Goal: Task Accomplishment & Management: Manage account settings

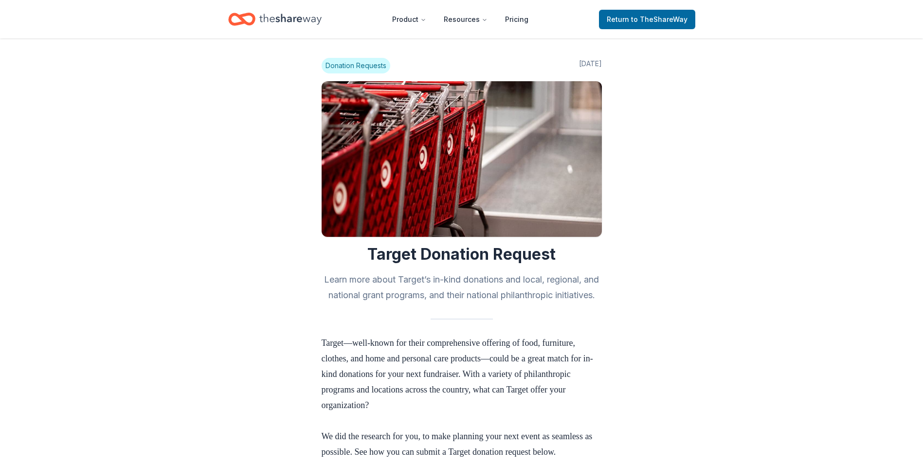
scroll to position [389, 0]
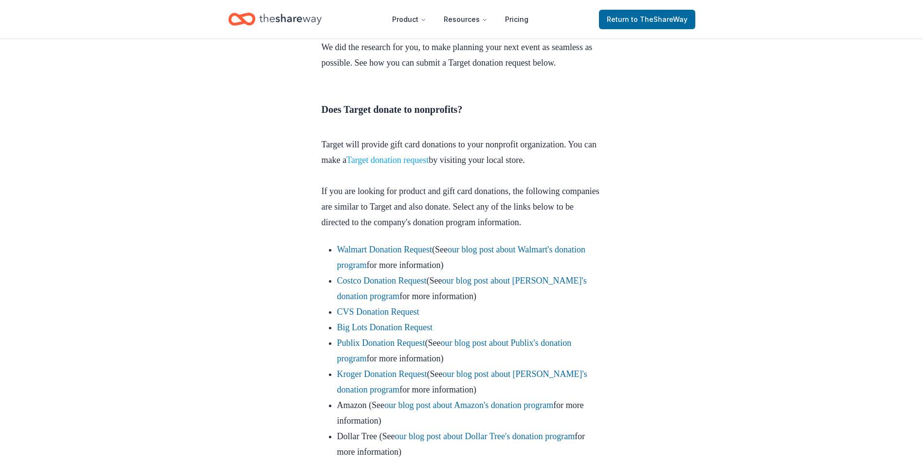
click at [411, 165] on link "Target donation request" at bounding box center [388, 160] width 82 height 10
click at [426, 165] on link "Target donation request" at bounding box center [388, 160] width 82 height 10
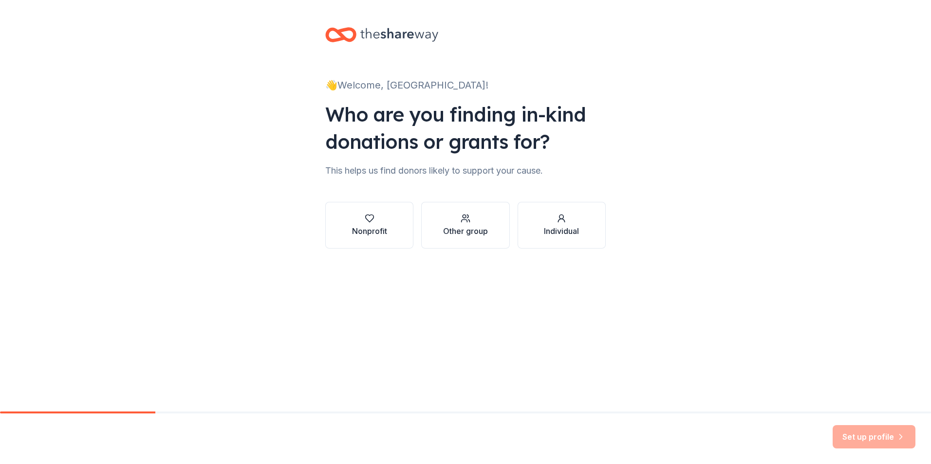
click at [348, 35] on icon at bounding box center [340, 34] width 31 height 23
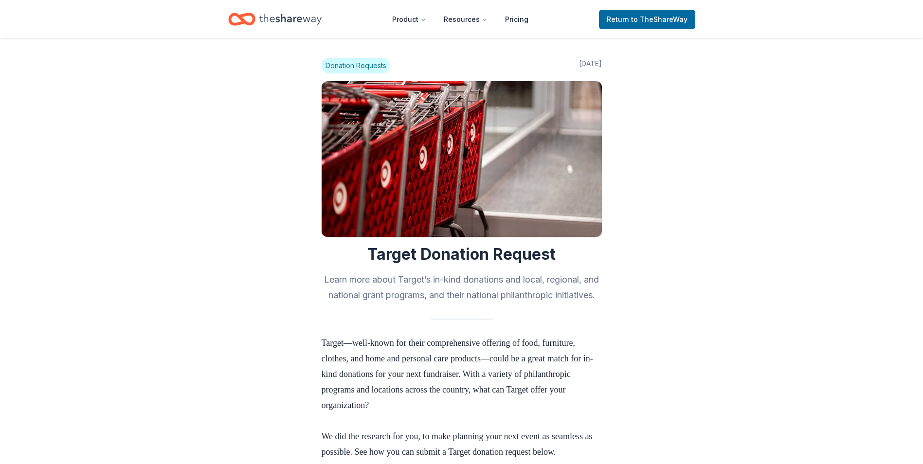
scroll to position [389, 0]
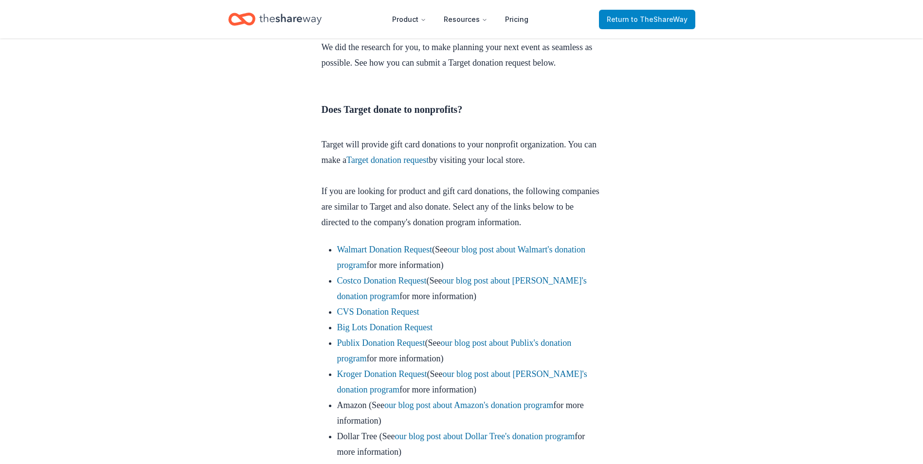
click at [664, 17] on span "to TheShareWay" at bounding box center [659, 19] width 56 height 8
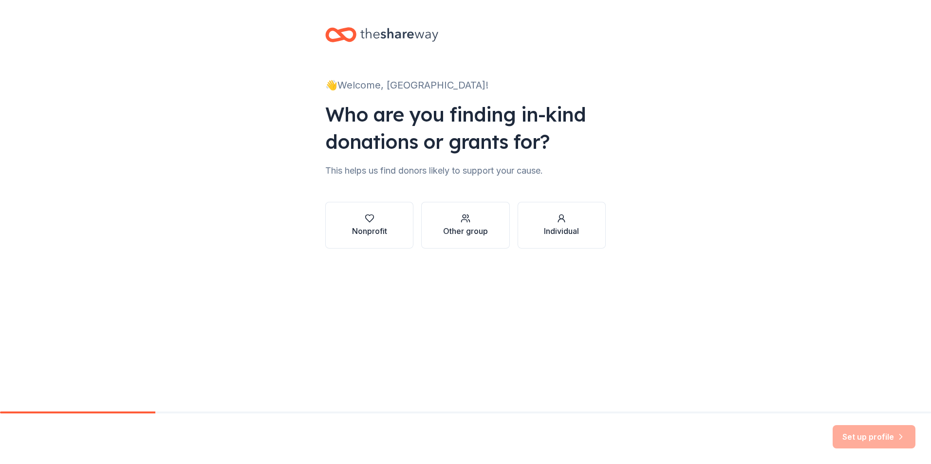
click at [403, 27] on icon at bounding box center [399, 35] width 78 height 20
click at [367, 236] on div "Nonprofit" at bounding box center [369, 231] width 35 height 12
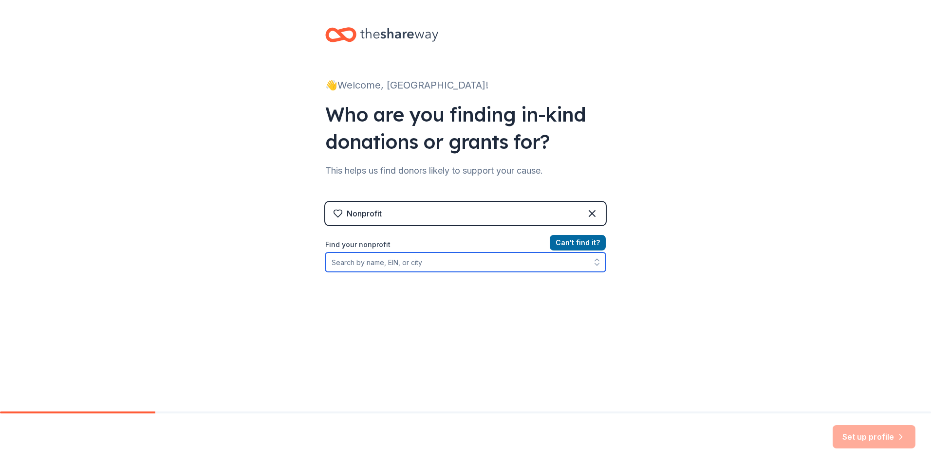
click at [416, 265] on input "Find your nonprofit" at bounding box center [465, 262] width 280 height 19
type input "[US_EMPLOYER_IDENTIFICATION_NUMBER]"
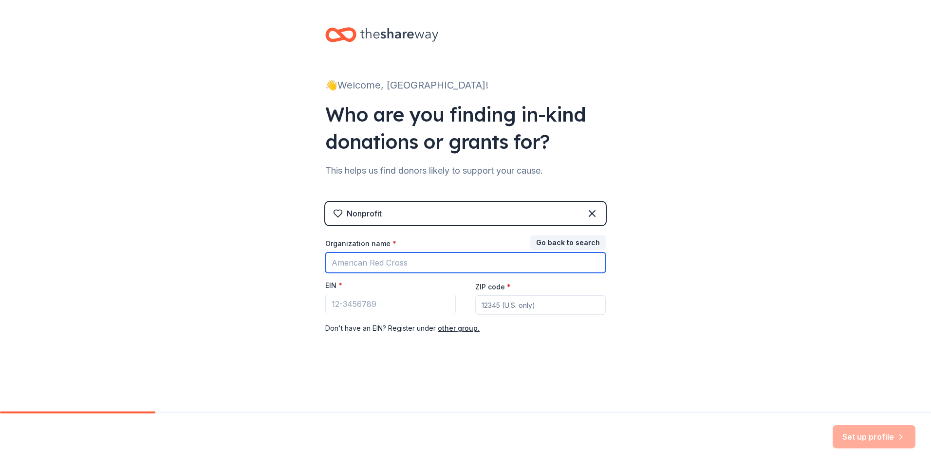
click at [416, 265] on input "Organization name *" at bounding box center [465, 263] width 280 height 20
type input "Naperville Diamonds Softball Association"
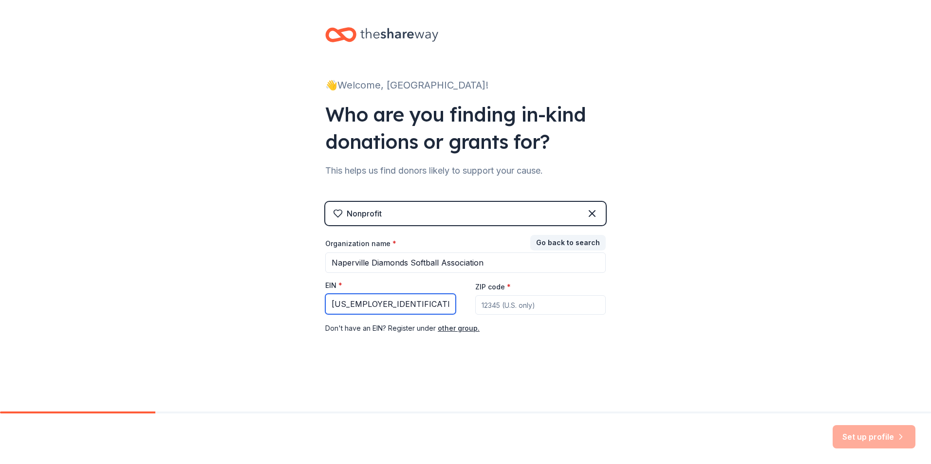
type input "36-3923175"
click at [529, 301] on input "ZIP code *" at bounding box center [540, 304] width 130 height 19
click at [870, 441] on button "Set up profile" at bounding box center [873, 436] width 83 height 23
click at [515, 295] on input "60564" at bounding box center [540, 304] width 130 height 19
type input "60564"
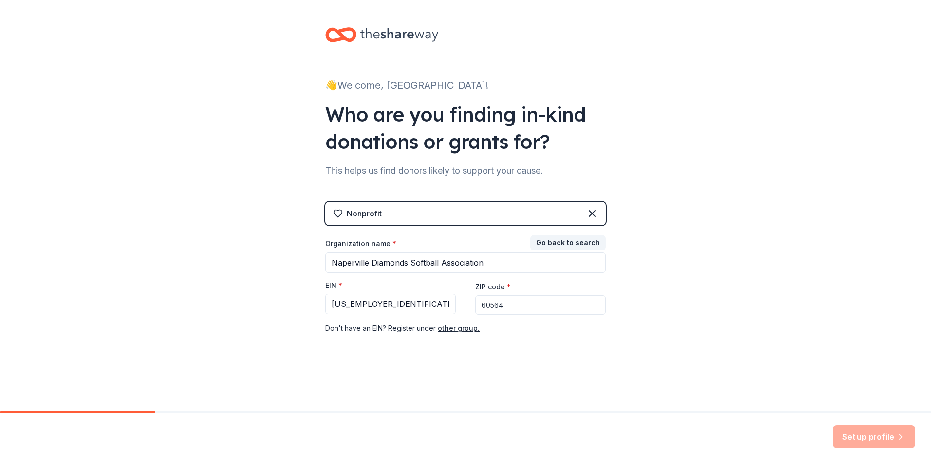
click at [777, 433] on div "Set up profile" at bounding box center [465, 439] width 931 height 51
click at [882, 436] on div "Set up profile" at bounding box center [873, 436] width 83 height 23
click at [601, 73] on div "👋 Welcome, Naperville! Who are you finding in-kind donations or grants for? Thi…" at bounding box center [466, 200] width 312 height 401
click at [585, 240] on button "Go back to search" at bounding box center [567, 243] width 75 height 16
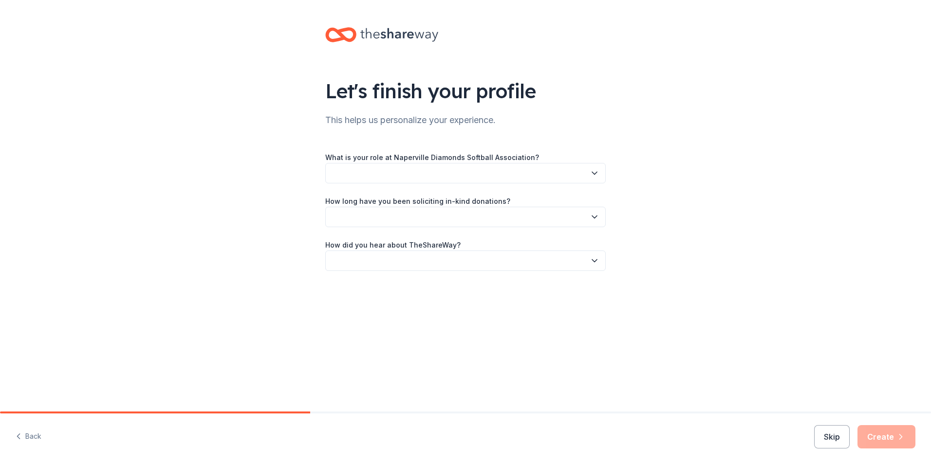
click at [420, 173] on button "button" at bounding box center [465, 173] width 280 height 20
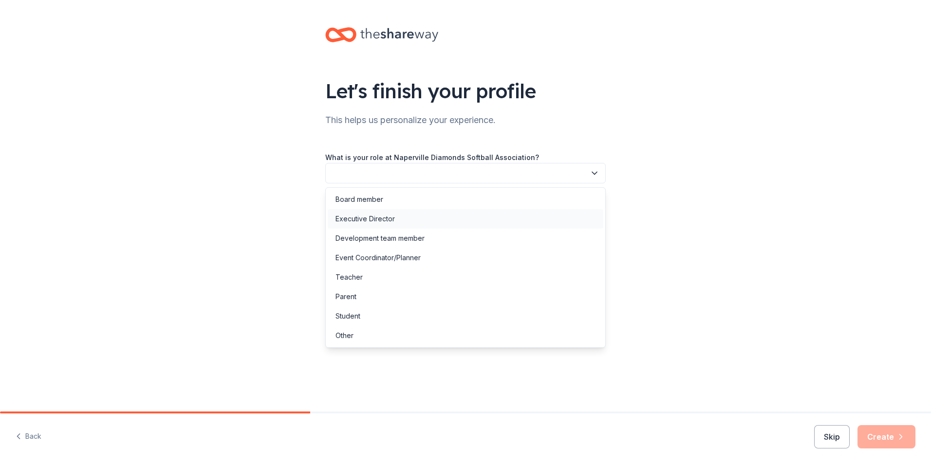
click at [384, 217] on div "Executive Director" at bounding box center [364, 219] width 59 height 12
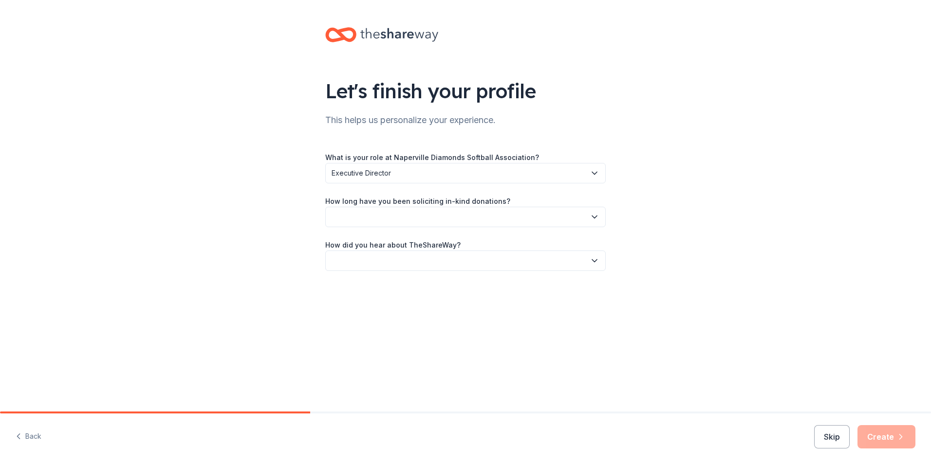
click at [386, 214] on button "button" at bounding box center [465, 217] width 280 height 20
click at [366, 264] on div "1 to 2 years" at bounding box center [353, 263] width 37 height 12
click at [369, 269] on button "button" at bounding box center [465, 261] width 280 height 20
click at [369, 360] on div "Other" at bounding box center [466, 364] width 276 height 19
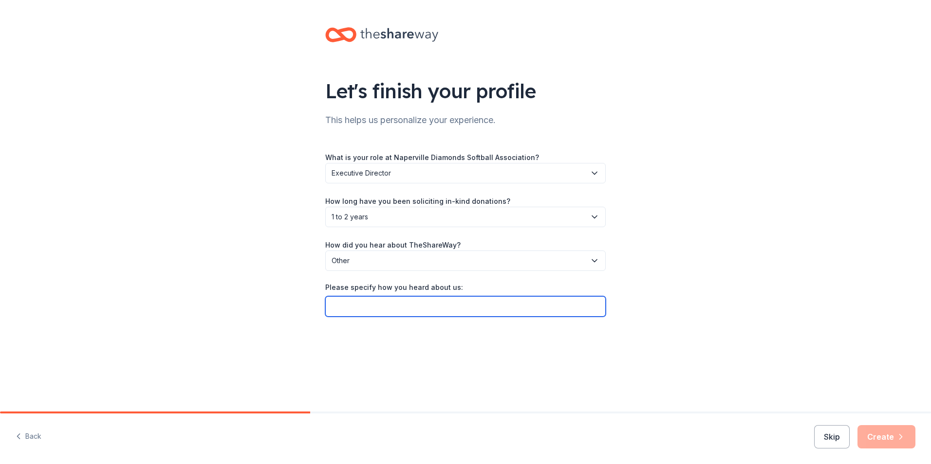
click at [432, 309] on input "Please specify how you heard about us:" at bounding box center [465, 306] width 280 height 20
click at [837, 439] on button "Skip" at bounding box center [832, 436] width 36 height 23
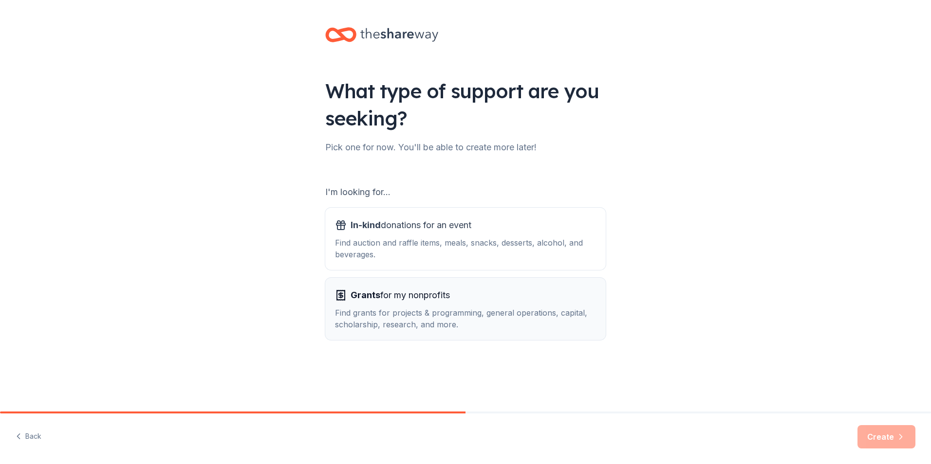
click at [396, 300] on span "Grants for my nonprofits" at bounding box center [399, 296] width 99 height 16
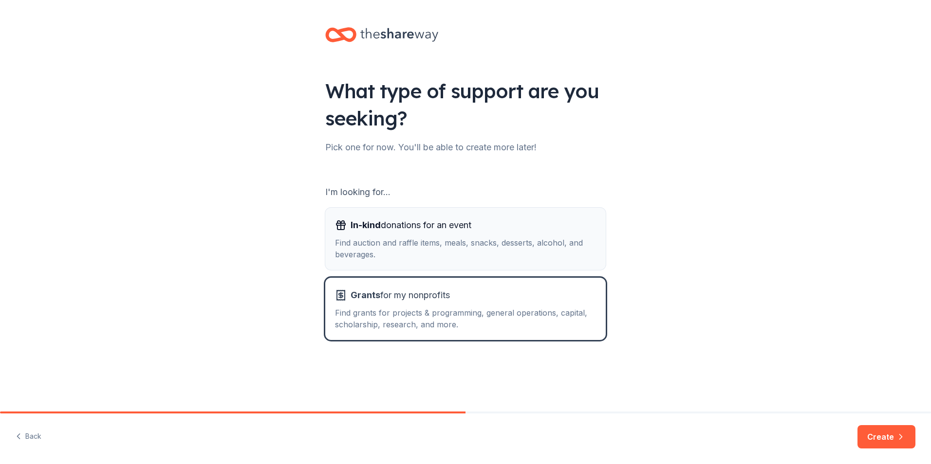
click at [515, 266] on button "In-kind donations for an event Find auction and raffle items, meals, snacks, de…" at bounding box center [465, 239] width 280 height 62
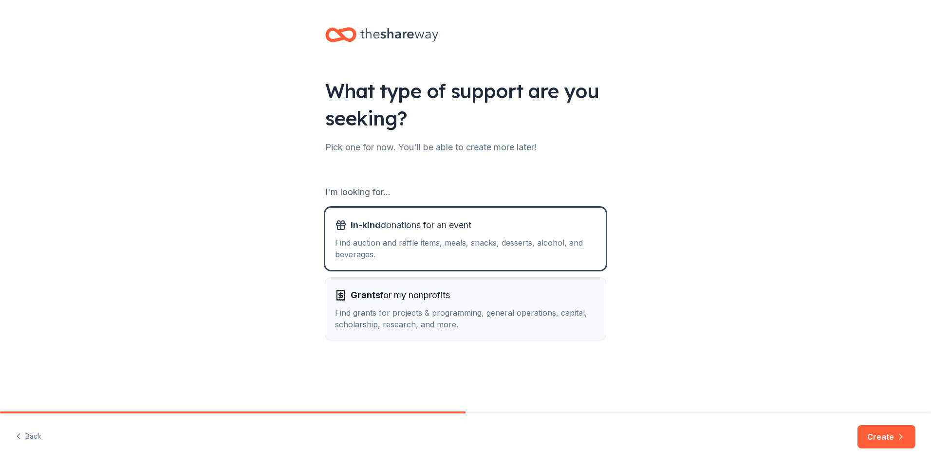
click at [516, 306] on div "Grants for my nonprofits Find grants for projects & programming, general operat…" at bounding box center [465, 309] width 261 height 43
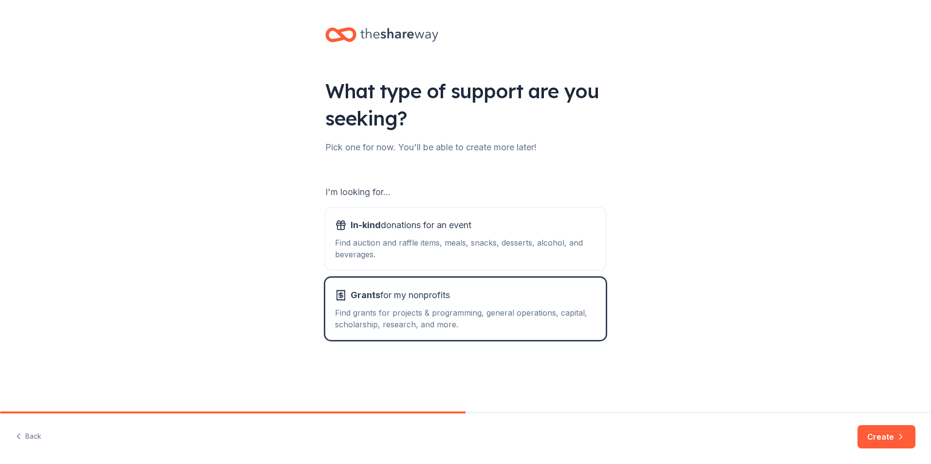
click at [908, 432] on button "Create" at bounding box center [886, 436] width 58 height 23
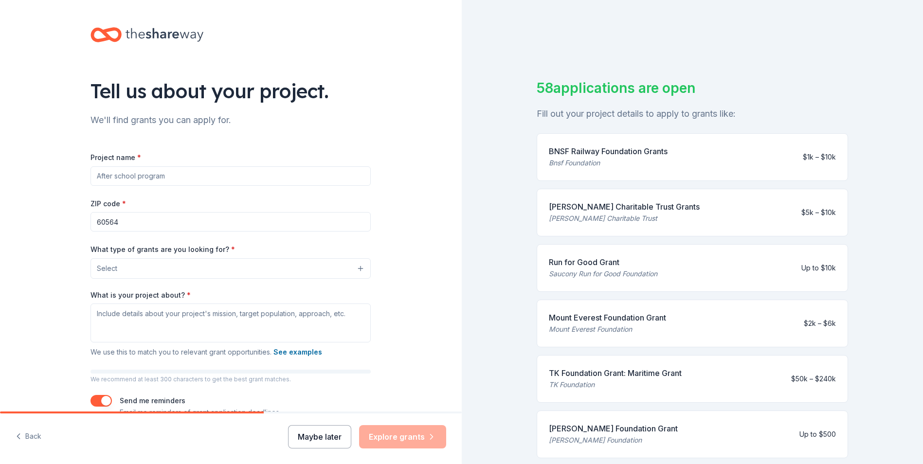
click at [325, 438] on button "Maybe later" at bounding box center [319, 436] width 63 height 23
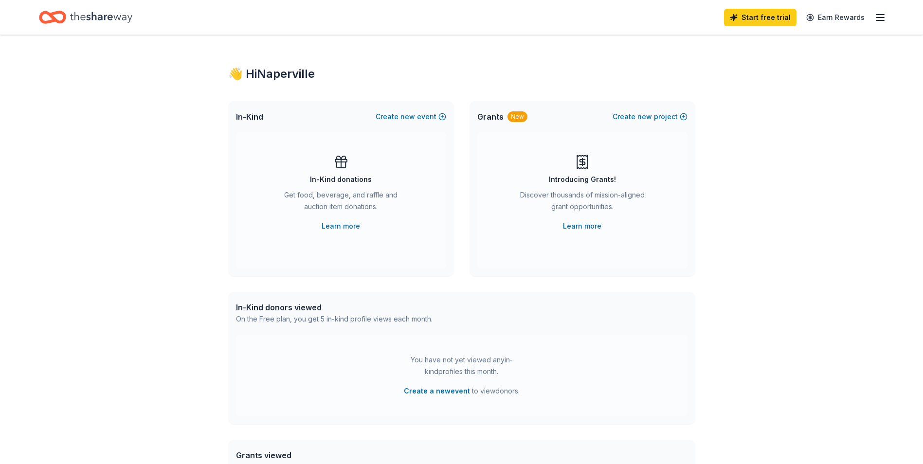
click at [881, 18] on line "button" at bounding box center [881, 18] width 8 height 0
click at [767, 166] on button "Logout" at bounding box center [762, 162] width 26 height 12
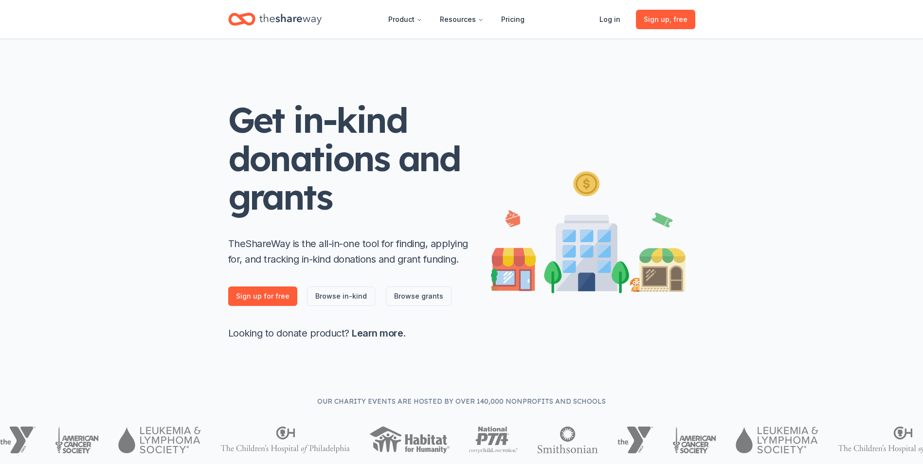
click at [886, 19] on header "Product Resources Pricing Log in Sign up , free" at bounding box center [461, 19] width 923 height 38
click at [602, 19] on link "Log in" at bounding box center [610, 19] width 37 height 19
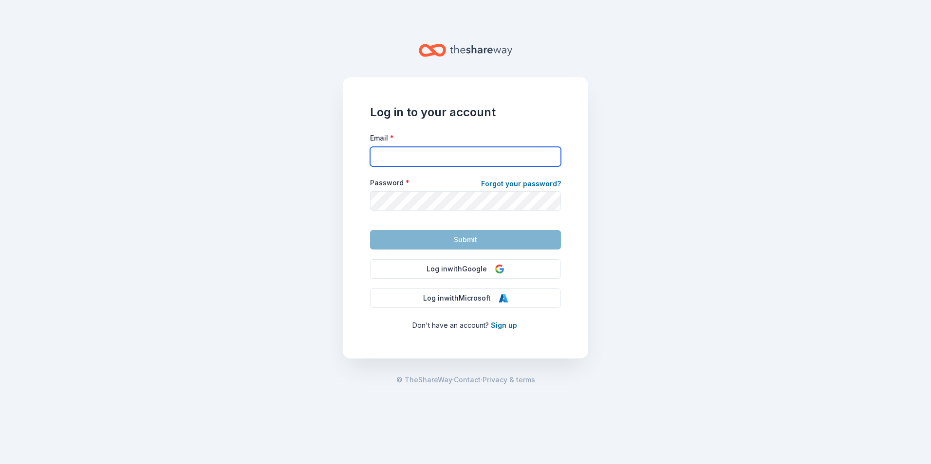
click at [404, 153] on input "Email *" at bounding box center [465, 156] width 191 height 19
type input "brittanylance23@gmail.com"
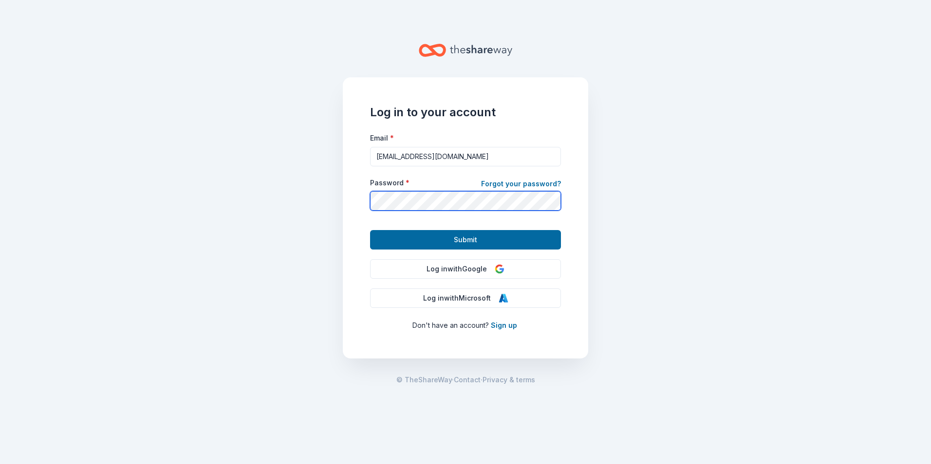
click at [370, 230] on button "Submit" at bounding box center [465, 239] width 191 height 19
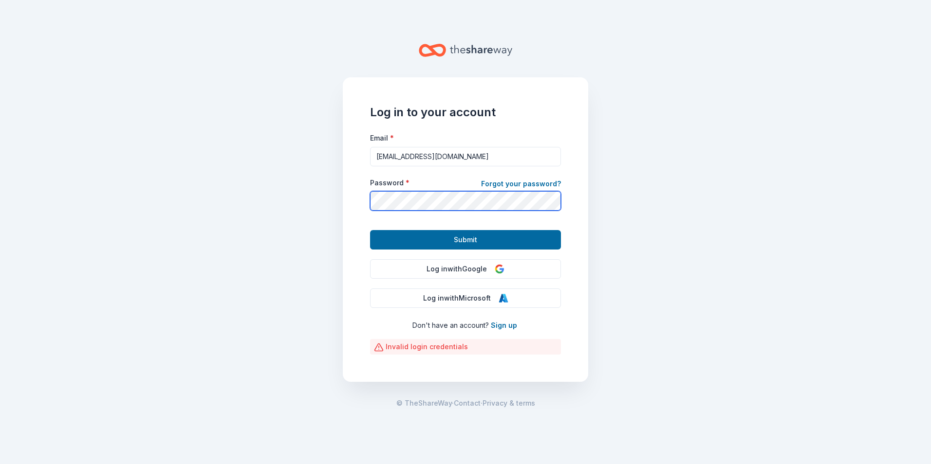
click at [343, 200] on div "Log in to your account Email * brittanylance23@gmail.com Password * Forgot your…" at bounding box center [465, 229] width 245 height 305
click at [370, 230] on button "Submit" at bounding box center [465, 239] width 191 height 19
click at [245, 213] on main "Log in to your account Email * brittanylance23@gmail.com Password * Forgot your…" at bounding box center [465, 232] width 931 height 464
click at [370, 230] on button "Submit" at bounding box center [465, 239] width 191 height 19
click at [353, 195] on div "Log in to your account Email * brittanylance23@gmail.com Password * Forgot your…" at bounding box center [465, 229] width 245 height 305
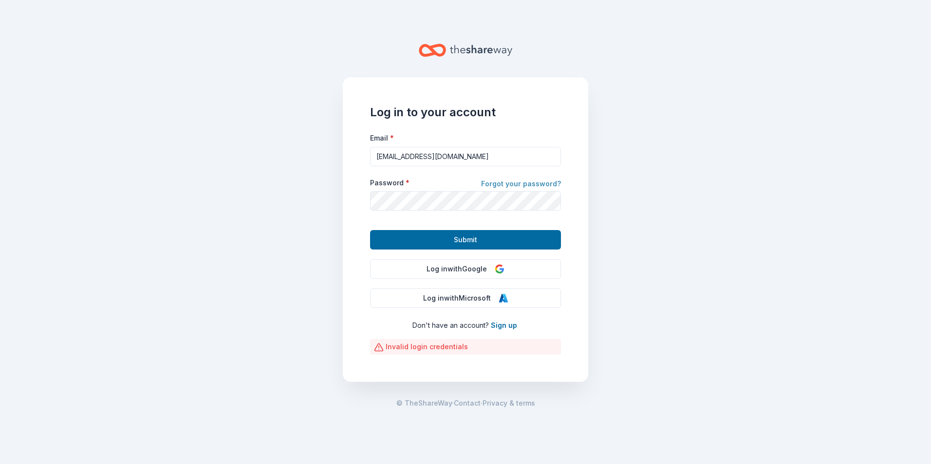
click at [525, 181] on link "Forgot your password?" at bounding box center [521, 185] width 80 height 14
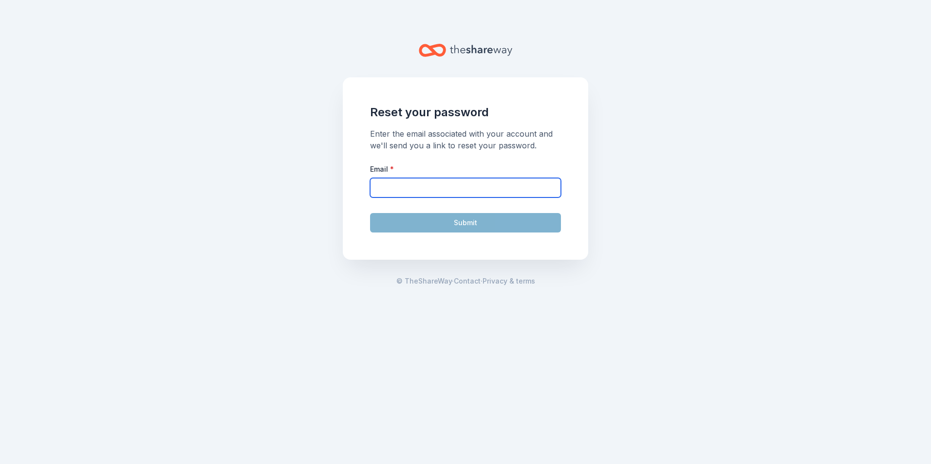
click at [414, 185] on input "Email *" at bounding box center [465, 187] width 191 height 19
type input "[EMAIL_ADDRESS][DOMAIN_NAME]"
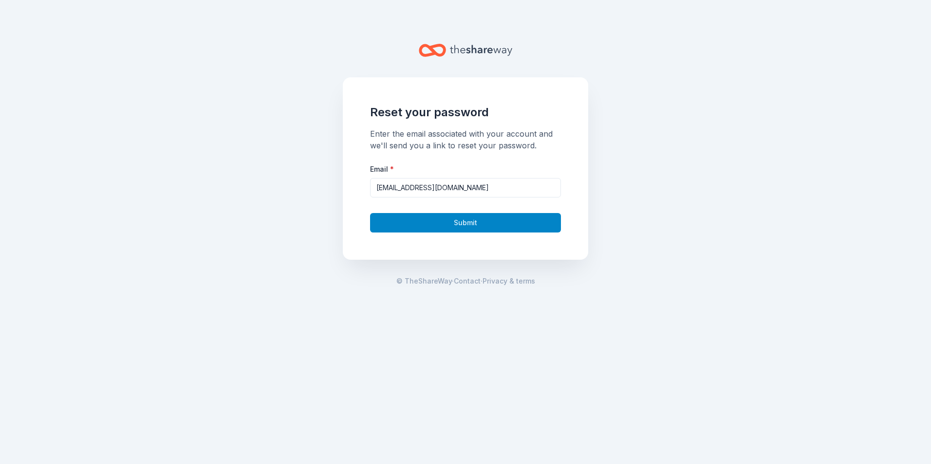
click at [448, 224] on button "Submit" at bounding box center [465, 222] width 191 height 19
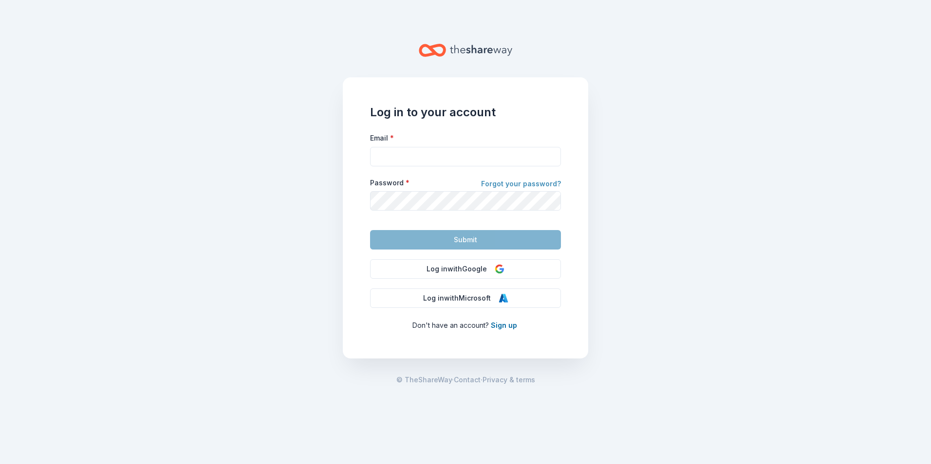
click at [523, 184] on link "Forgot your password?" at bounding box center [521, 185] width 80 height 14
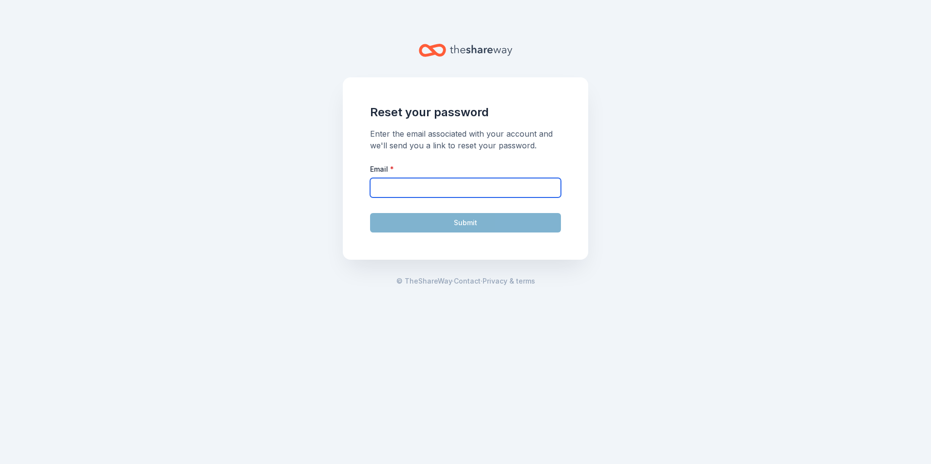
click at [407, 181] on input "Email *" at bounding box center [465, 187] width 191 height 19
type input "[EMAIL_ADDRESS][DOMAIN_NAME]"
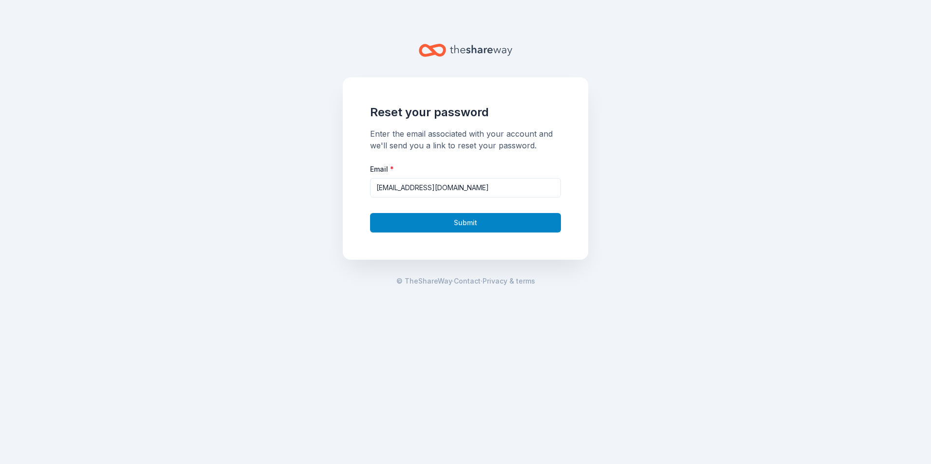
click at [442, 218] on button "Submit" at bounding box center [465, 222] width 191 height 19
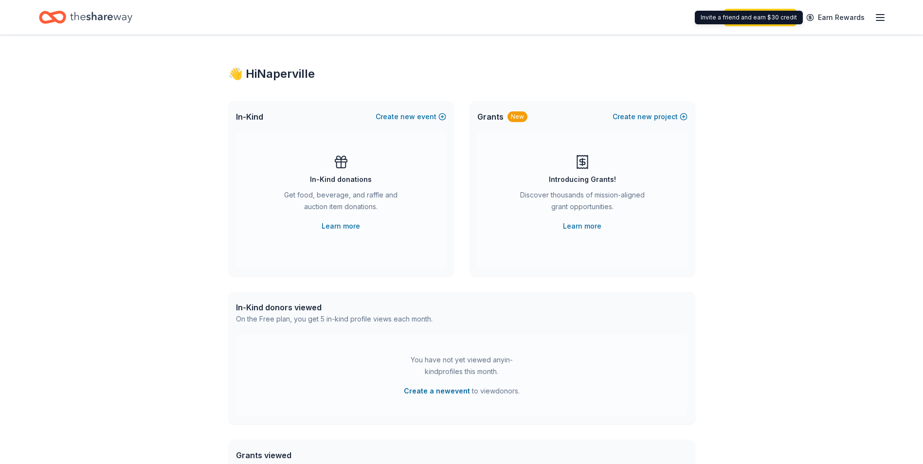
click at [874, 16] on div "Start free trial Earn Rewards" at bounding box center [805, 17] width 162 height 23
click at [879, 20] on line "button" at bounding box center [881, 20] width 8 height 0
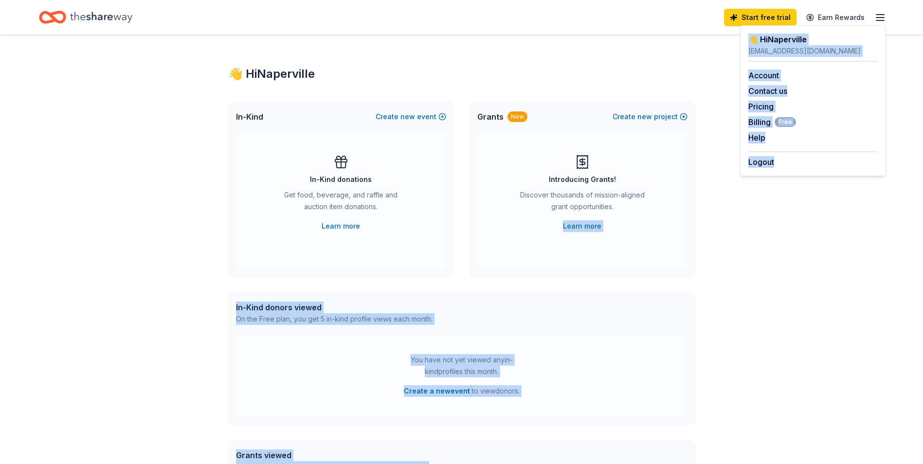
drag, startPoint x: 776, startPoint y: 166, endPoint x: 766, endPoint y: 233, distance: 68.0
click at [766, 233] on body "Start free trial Earn Rewards 👋 Hi Naperville In-Kind Create new event In-Kind …" at bounding box center [461, 232] width 923 height 464
click at [766, 233] on div "👋 Hi Naperville In-Kind Create new event In-Kind donations Get food, beverage, …" at bounding box center [461, 319] width 923 height 569
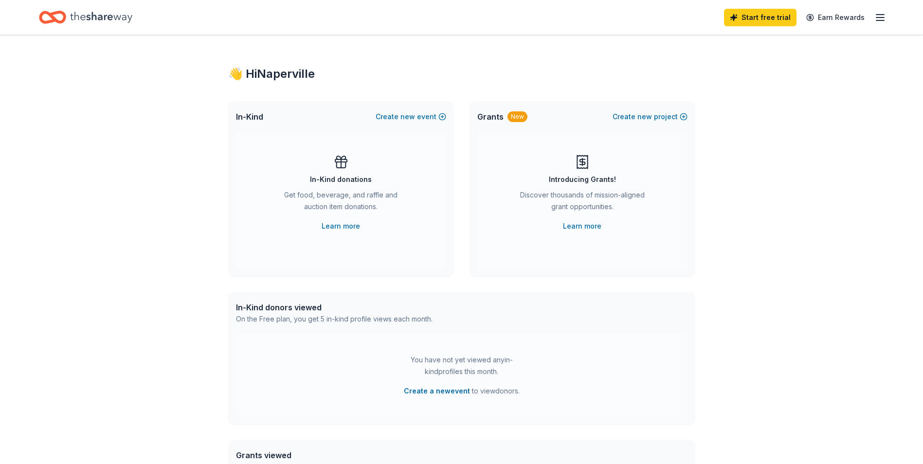
click at [881, 20] on line "button" at bounding box center [881, 20] width 8 height 0
click at [761, 79] on link "Account" at bounding box center [764, 76] width 31 height 10
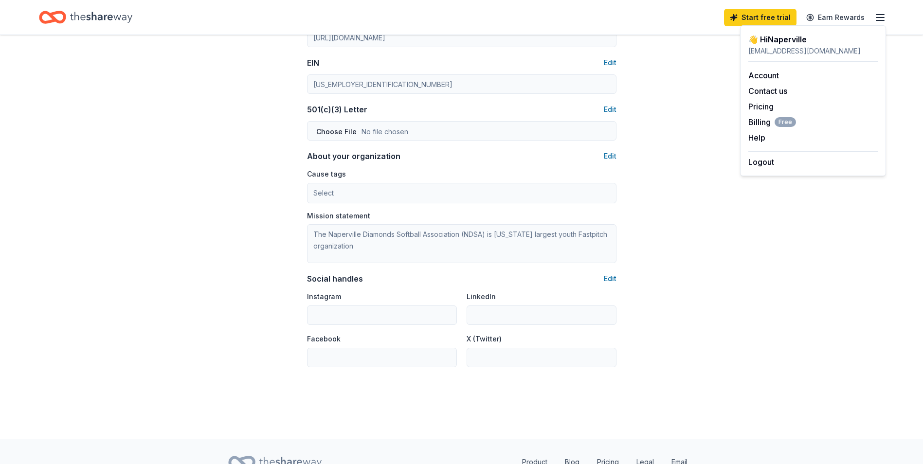
scroll to position [438, 0]
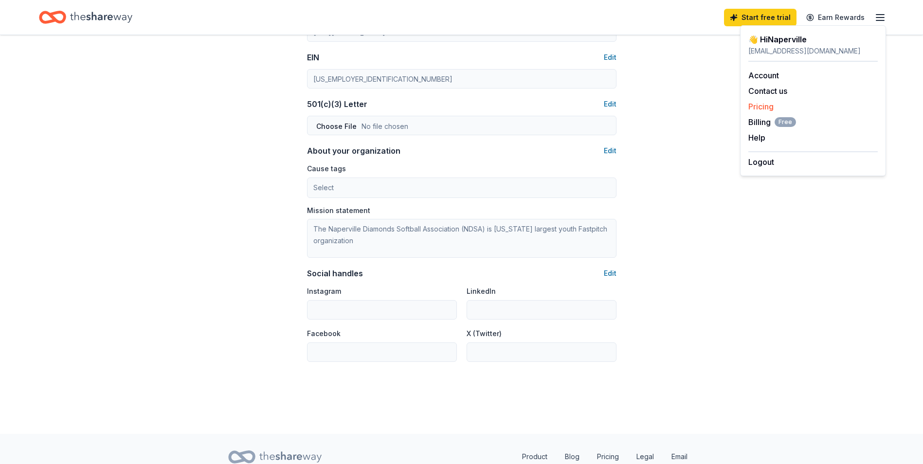
click at [769, 106] on link "Pricing" at bounding box center [761, 107] width 25 height 10
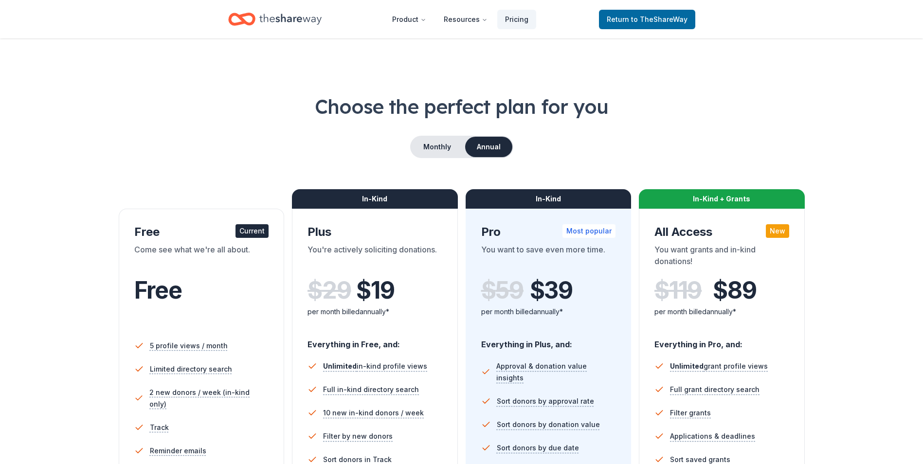
click at [232, 17] on icon "Home" at bounding box center [237, 19] width 15 height 10
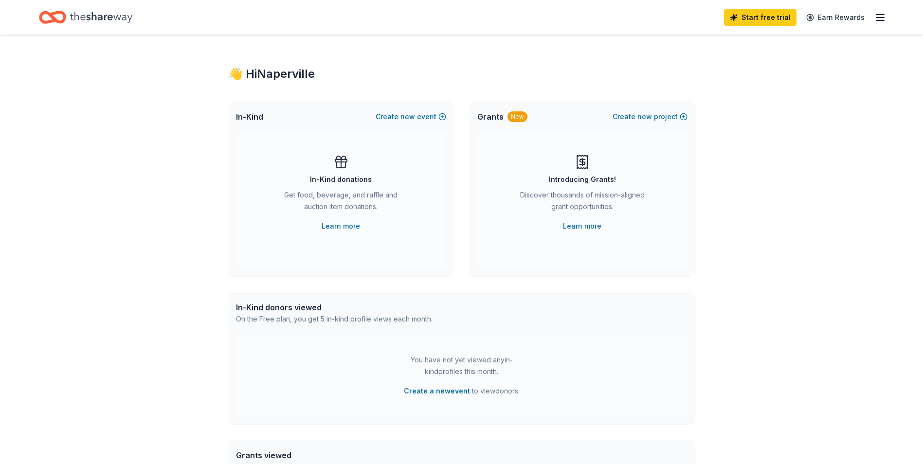
click at [879, 18] on icon "button" at bounding box center [881, 18] width 12 height 12
click at [762, 166] on button "Logout" at bounding box center [762, 162] width 26 height 12
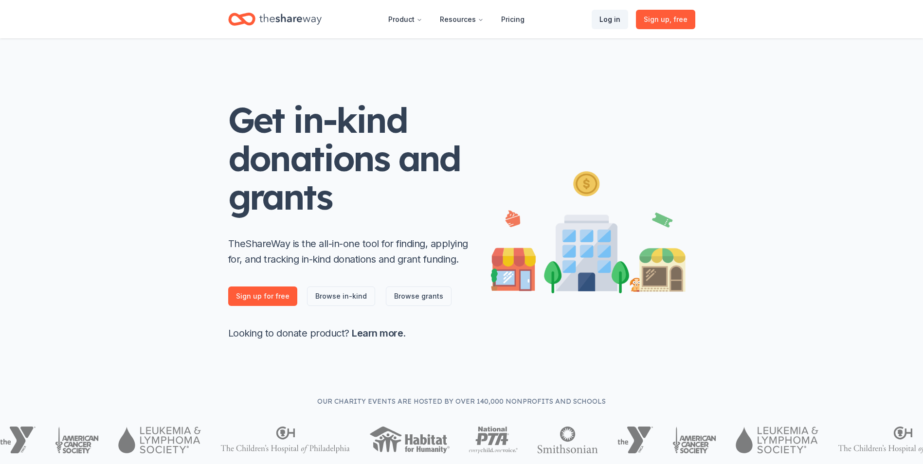
click at [615, 19] on link "Log in" at bounding box center [610, 19] width 37 height 19
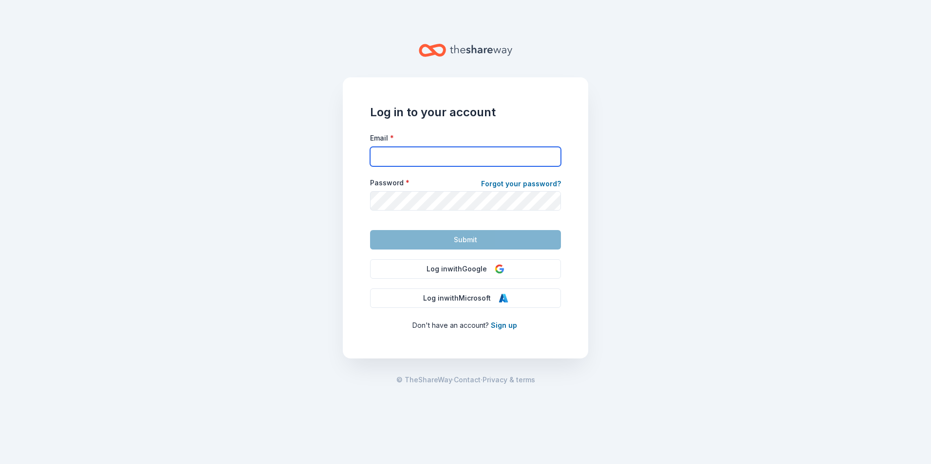
click at [437, 153] on input "Email *" at bounding box center [465, 156] width 191 height 19
type input "[EMAIL_ADDRESS][DOMAIN_NAME]"
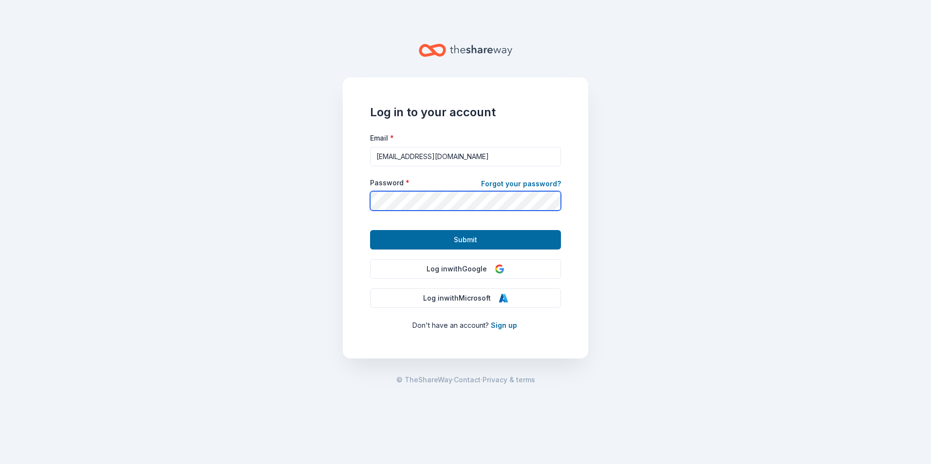
click at [370, 230] on button "Submit" at bounding box center [465, 239] width 191 height 19
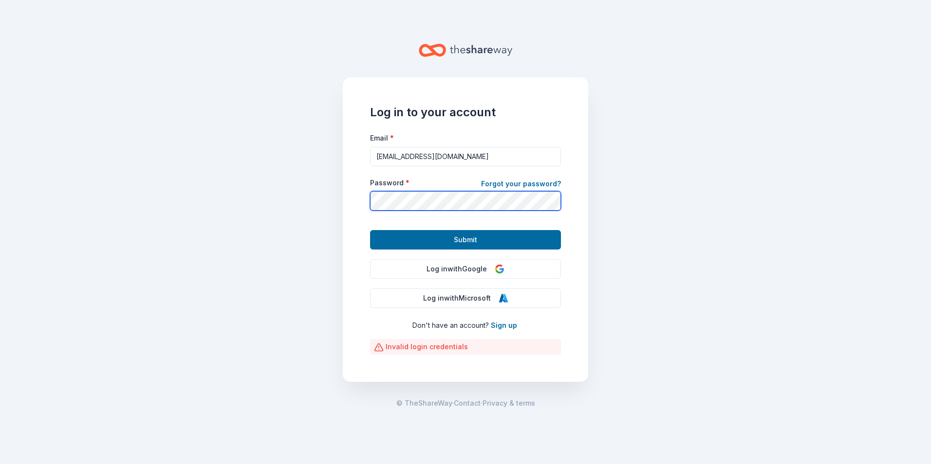
click at [363, 202] on div "Log in to your account Email * [EMAIL_ADDRESS][DOMAIN_NAME] Password * Forgot y…" at bounding box center [465, 229] width 245 height 305
click at [370, 230] on button "Submit" at bounding box center [465, 239] width 191 height 19
click at [356, 186] on div "Log in to your account Email * [EMAIL_ADDRESS][DOMAIN_NAME] Password * Forgot y…" at bounding box center [465, 229] width 245 height 305
click at [370, 230] on button "Submit" at bounding box center [465, 239] width 191 height 19
click at [535, 183] on link "Forgot your password?" at bounding box center [521, 185] width 80 height 14
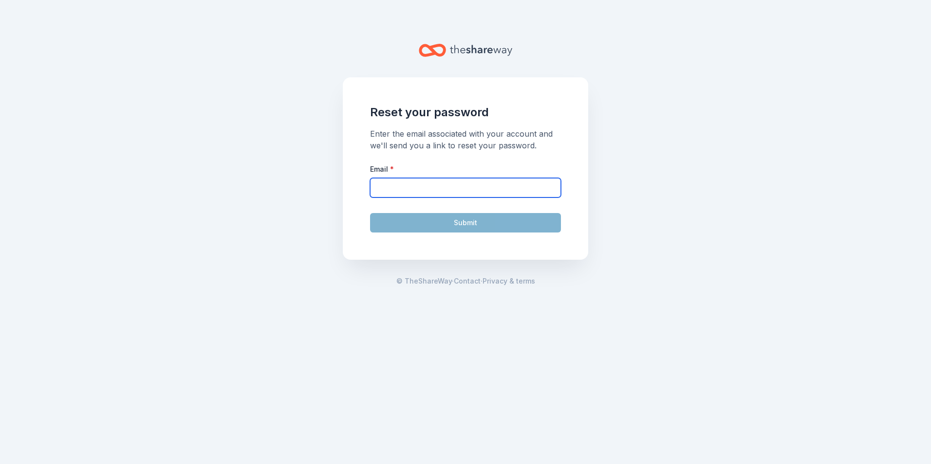
click at [433, 195] on input "Email *" at bounding box center [465, 187] width 191 height 19
type input "[EMAIL_ADDRESS][DOMAIN_NAME]"
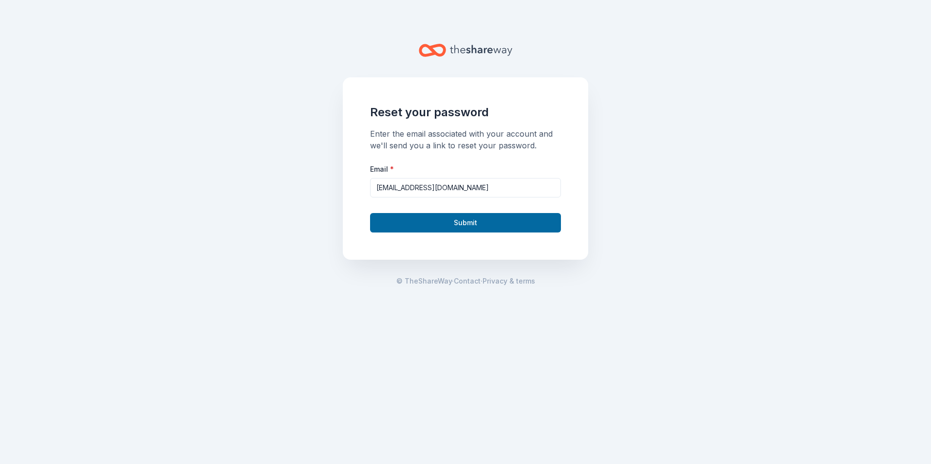
click at [451, 224] on button "Submit" at bounding box center [465, 222] width 191 height 19
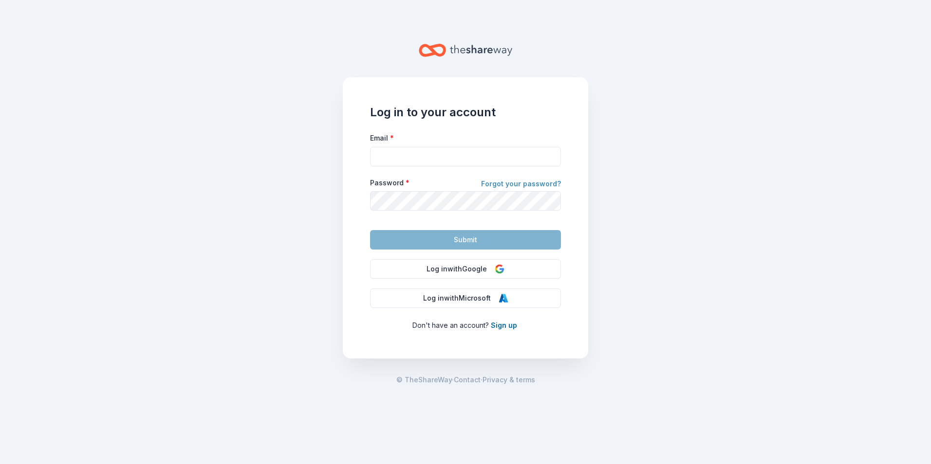
click at [539, 185] on link "Forgot your password?" at bounding box center [521, 185] width 80 height 14
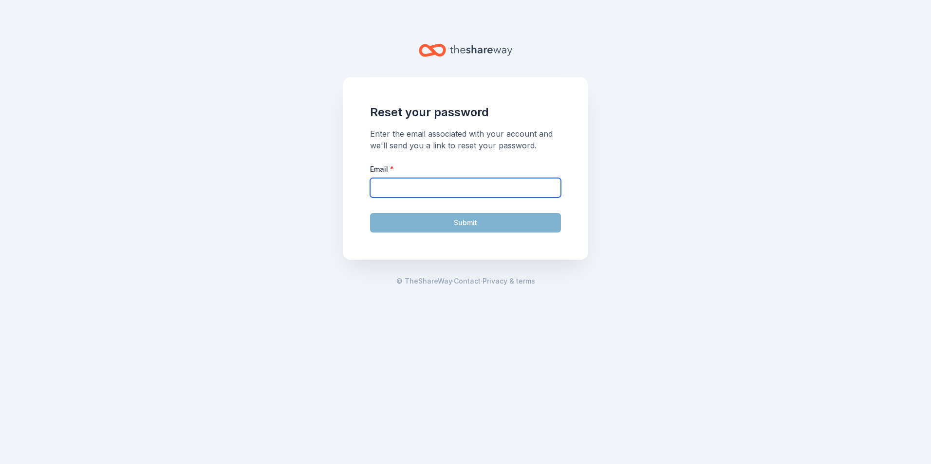
click at [436, 185] on input "Email *" at bounding box center [465, 187] width 191 height 19
type input "[EMAIL_ADDRESS][DOMAIN_NAME]"
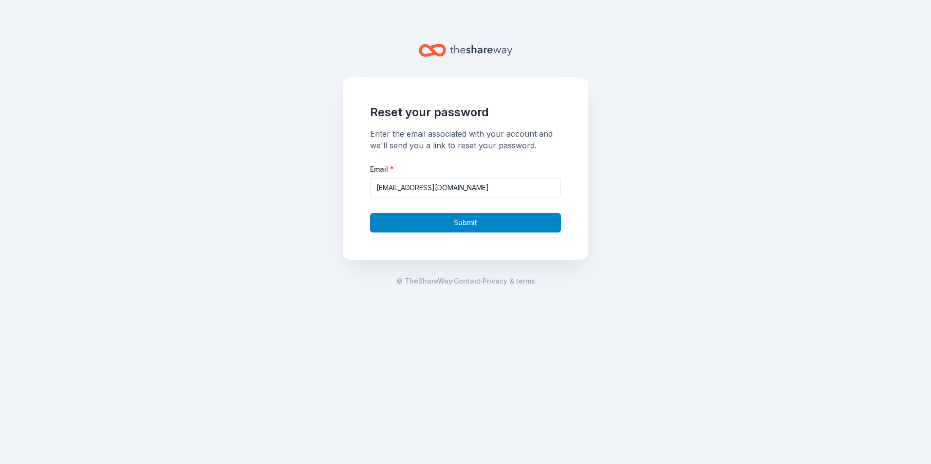
click at [432, 221] on button "Submit" at bounding box center [465, 222] width 191 height 19
